Goal: Task Accomplishment & Management: Use online tool/utility

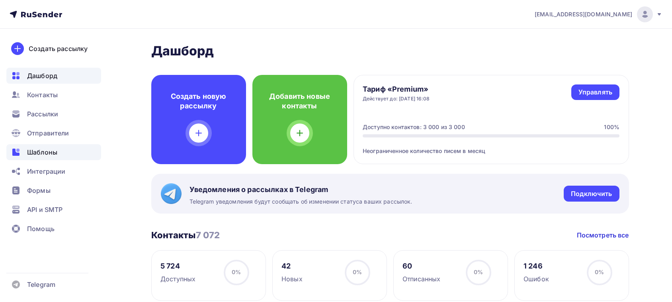
click at [55, 150] on span "Шаблоны" at bounding box center [42, 152] width 30 height 10
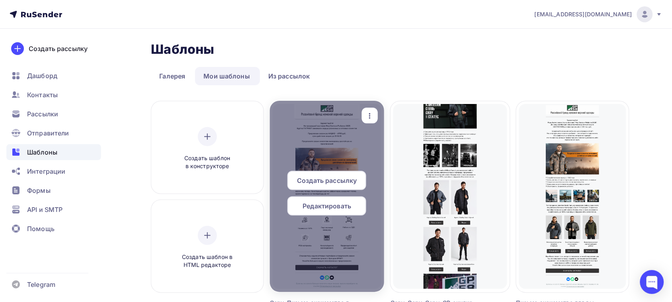
click at [342, 208] on span "Редактировать" at bounding box center [327, 206] width 49 height 10
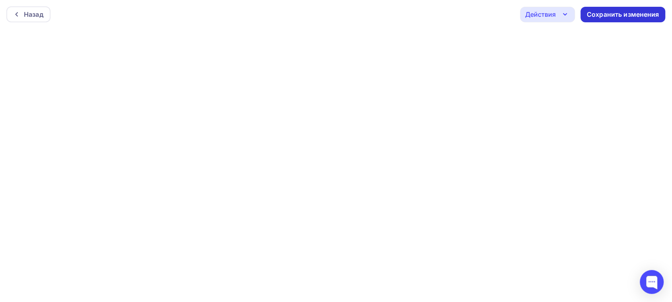
click at [608, 10] on div "Сохранить изменения" at bounding box center [623, 14] width 72 height 9
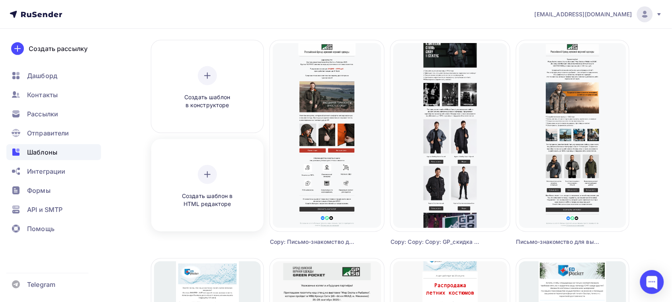
scroll to position [100, 0]
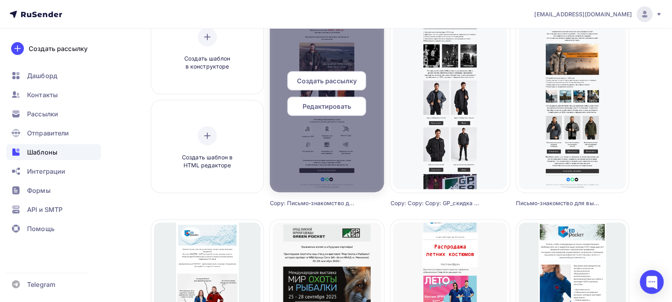
click at [338, 109] on span "Редактировать" at bounding box center [327, 107] width 49 height 10
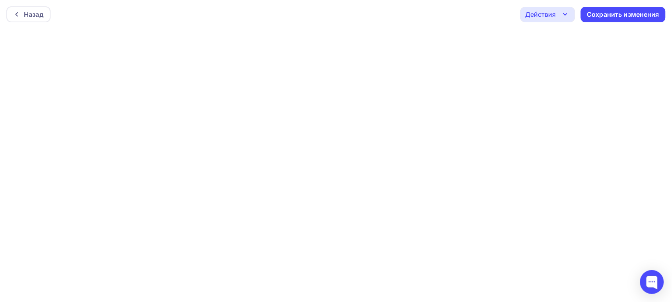
click at [571, 15] on div "Действия" at bounding box center [547, 15] width 55 height 16
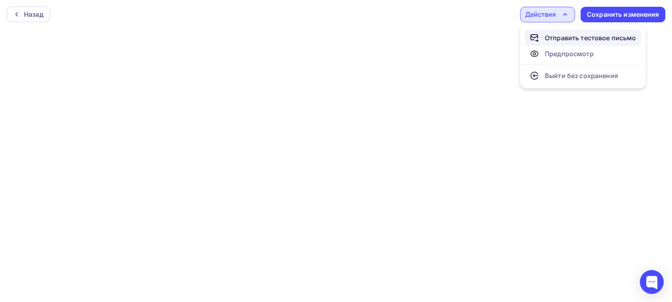
click at [552, 35] on div "Отправить тестовое письмо" at bounding box center [591, 38] width 92 height 10
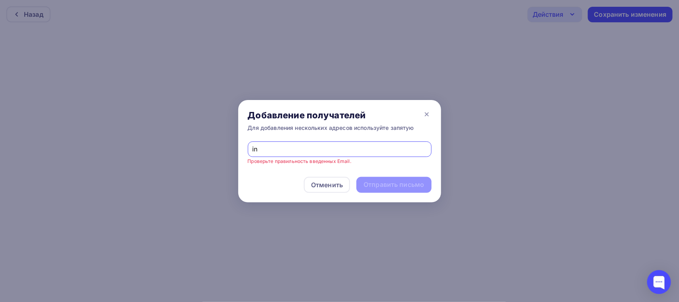
type input "i"
type input "m"
type input "[EMAIL_ADDRESS][DOMAIN_NAME]"
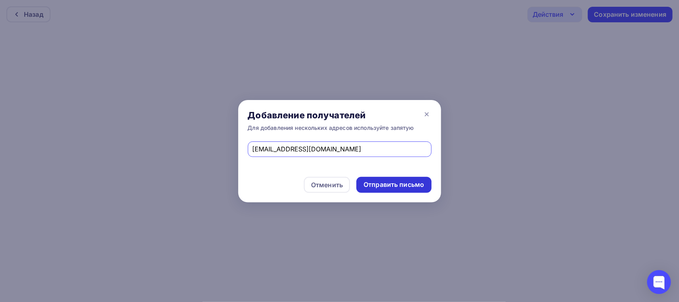
click at [382, 182] on div "Отправить письмо" at bounding box center [394, 184] width 61 height 9
